Goal: Information Seeking & Learning: Learn about a topic

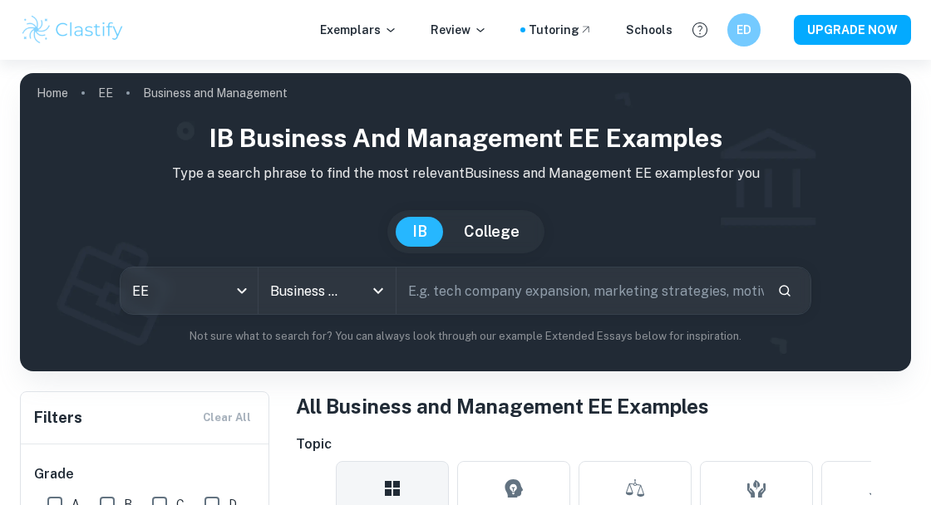
click at [613, 292] on input "text" at bounding box center [579, 291] width 367 height 47
type input "Vivenne"
click at [771, 285] on button "Search" at bounding box center [784, 291] width 28 height 28
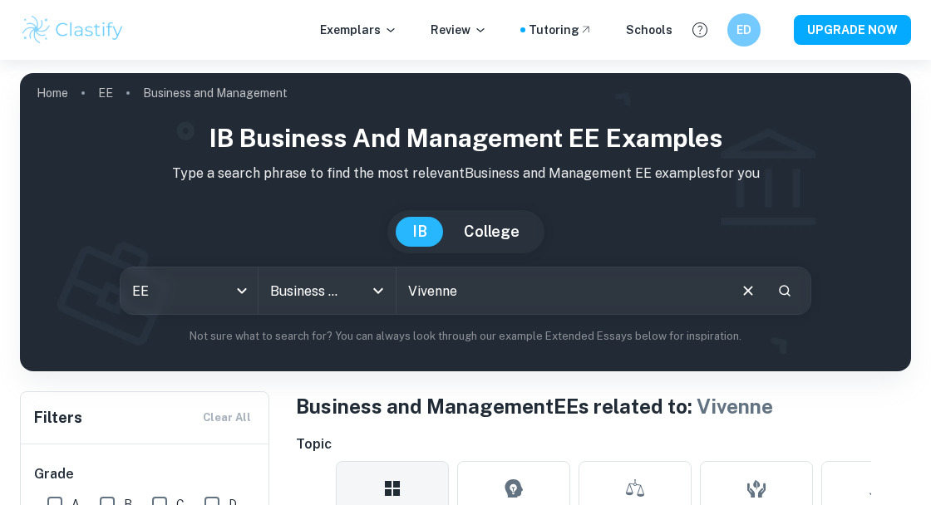
scroll to position [430, 0]
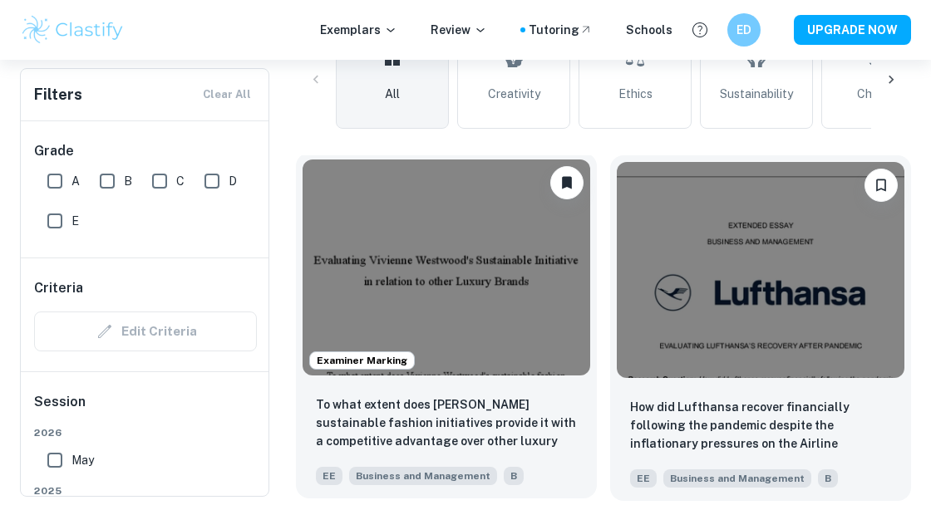
click at [512, 303] on img at bounding box center [446, 268] width 288 height 216
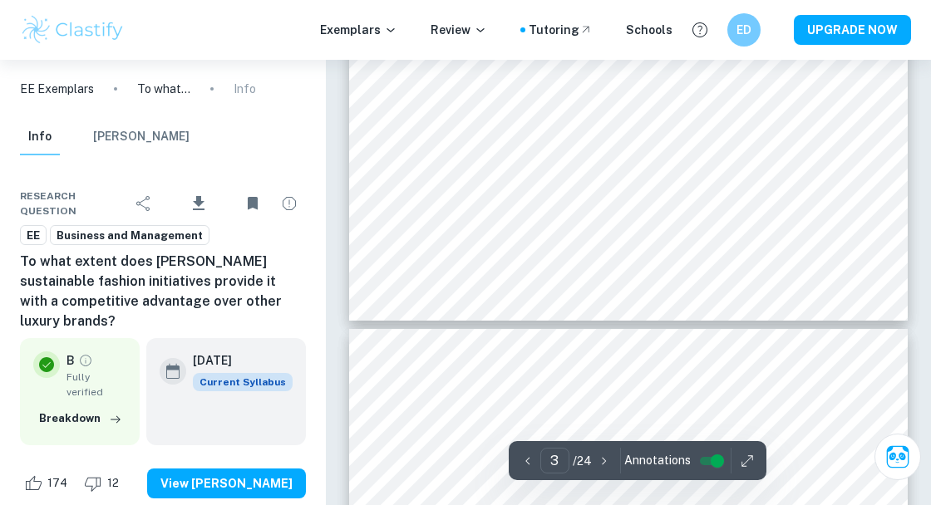
scroll to position [2280, 0]
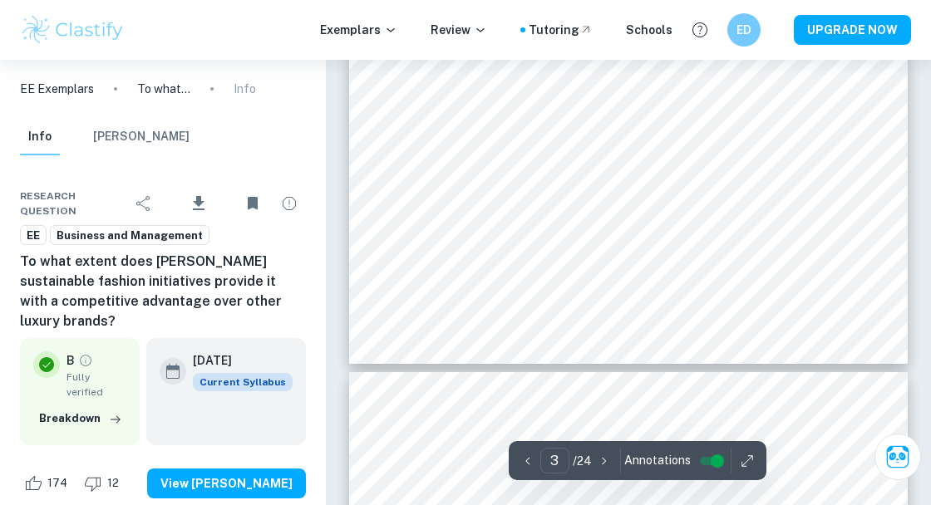
click at [228, 282] on h6 "To what extent does [PERSON_NAME] sustainable fashion initiatives provide it wi…" at bounding box center [163, 292] width 286 height 80
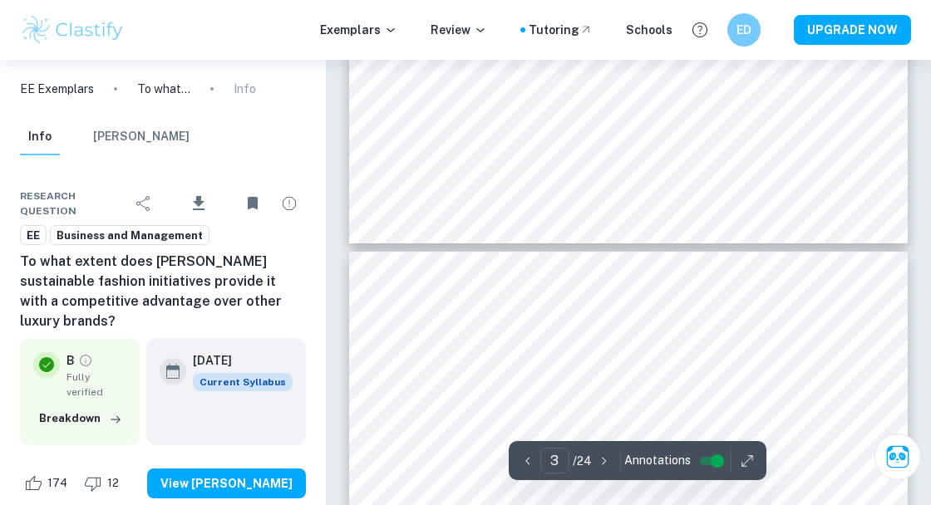
type input "4"
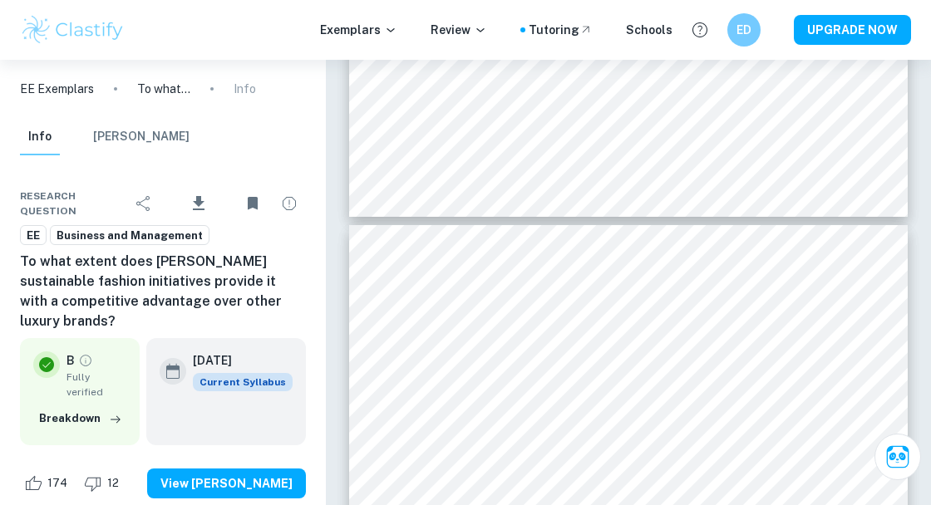
scroll to position [2506, 0]
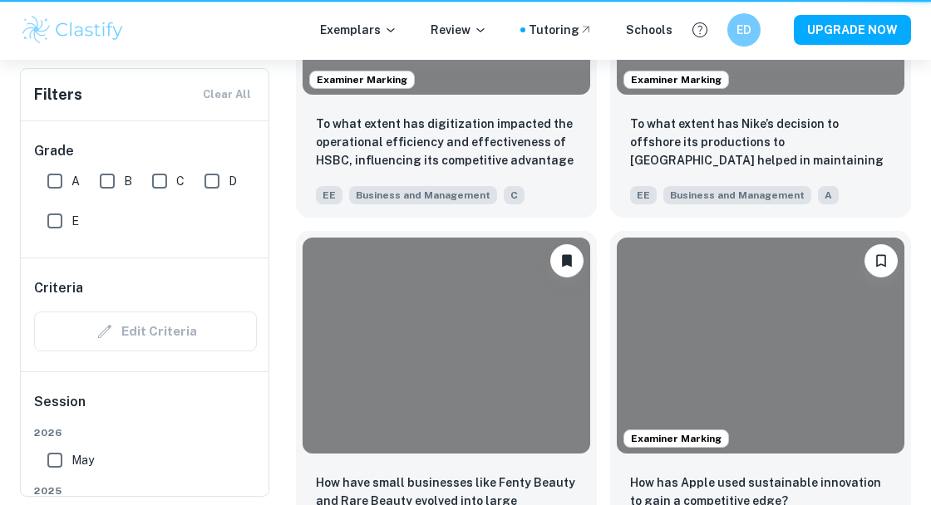
scroll to position [430, 0]
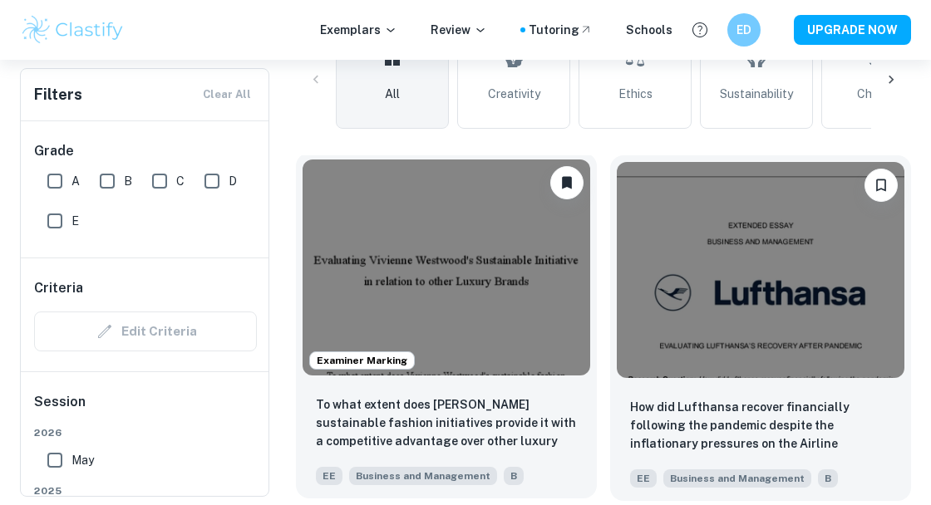
click at [455, 251] on img at bounding box center [446, 268] width 288 height 216
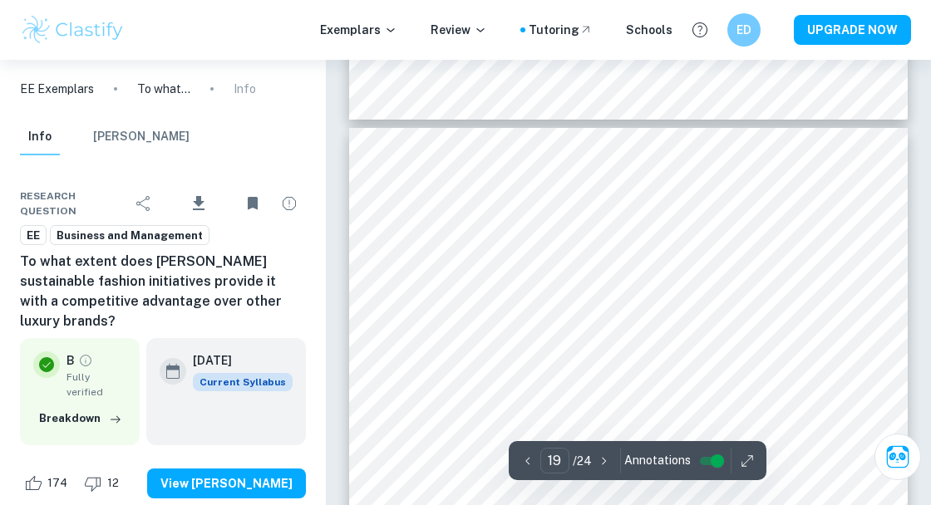
scroll to position [14659, 0]
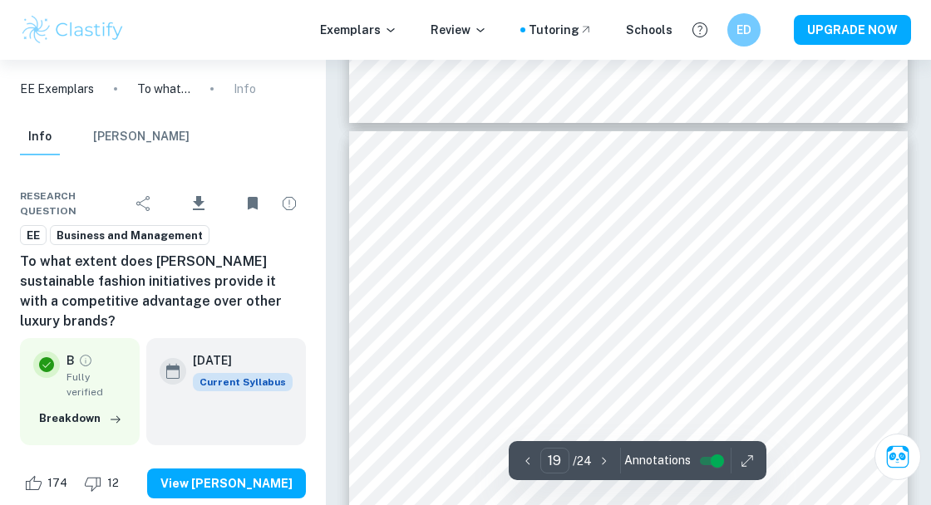
type input "18"
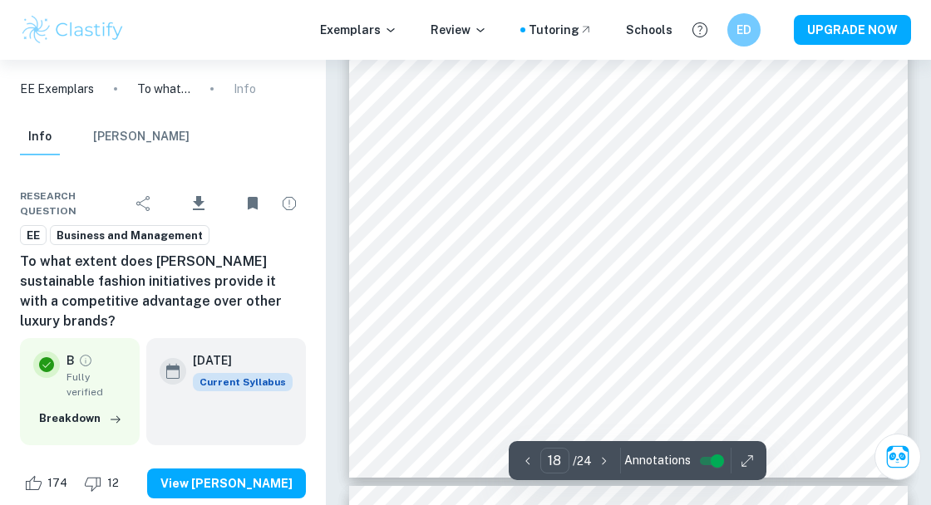
scroll to position [14323, 0]
